Goal: Task Accomplishment & Management: Use online tool/utility

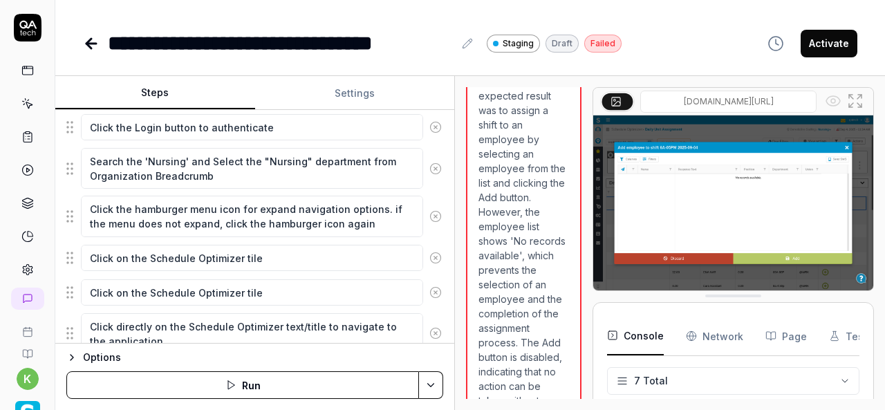
scroll to position [371, 0]
type textarea "*"
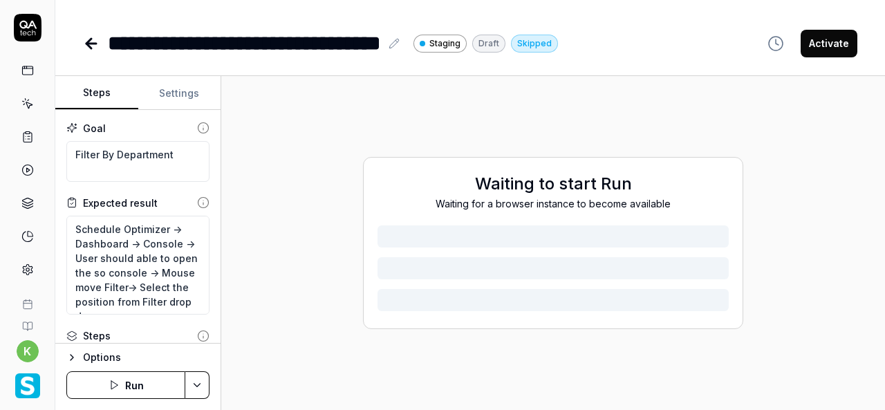
type textarea "*"
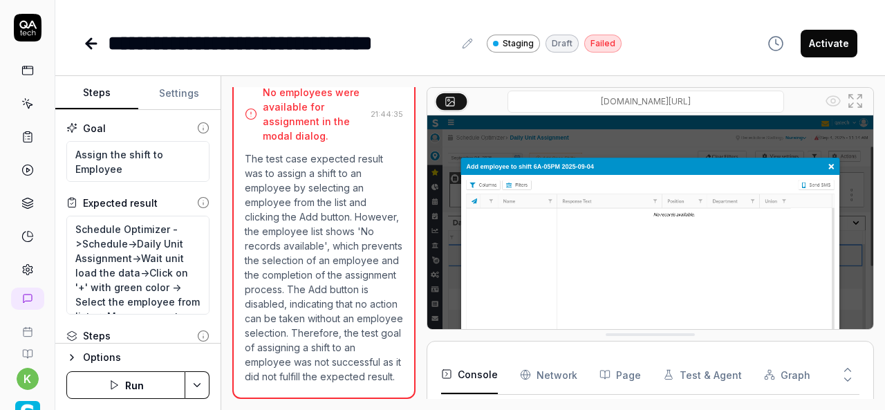
type textarea "*"
